Goal: Check status

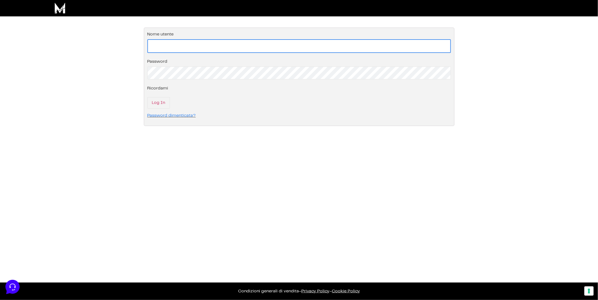
click at [230, 48] on input "Nome utente" at bounding box center [299, 46] width 304 height 14
paste input "simbula.contentcreator@gmail.com"
type input "simbula.contentcreator@gmail.com"
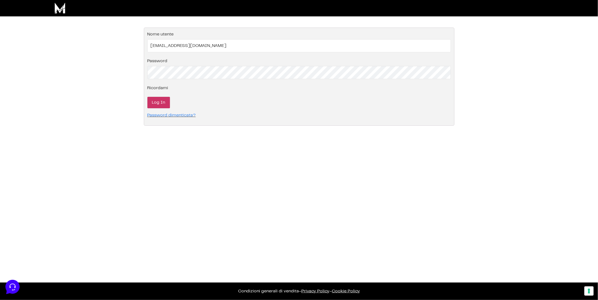
click at [161, 102] on input "Log In" at bounding box center [158, 102] width 23 height 11
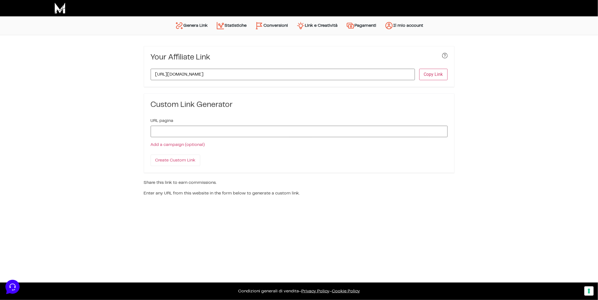
click at [242, 25] on link "Statistiche" at bounding box center [231, 25] width 39 height 13
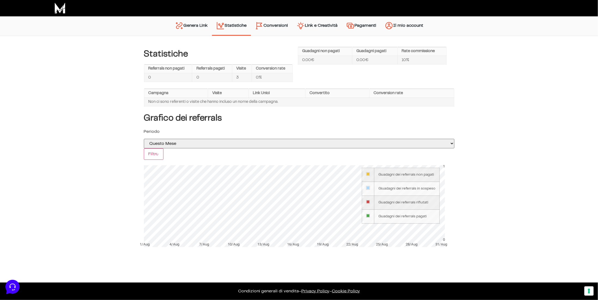
click at [503, 176] on div "Statistiche Referrals non pagati Referrals pagati Visite Conversion rate 0 0 3 …" at bounding box center [299, 149] width 598 height 227
click at [264, 25] on link "Conversioni" at bounding box center [271, 26] width 41 height 14
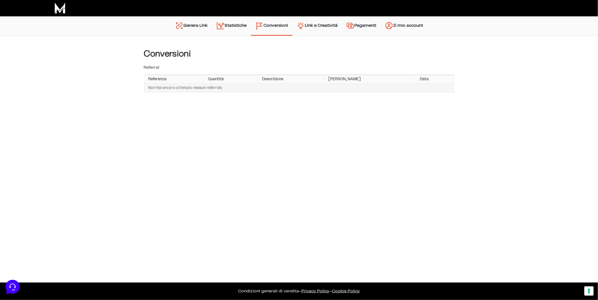
click at [233, 29] on link "Statistiche" at bounding box center [231, 26] width 39 height 14
